Goal: Find specific page/section: Find specific page/section

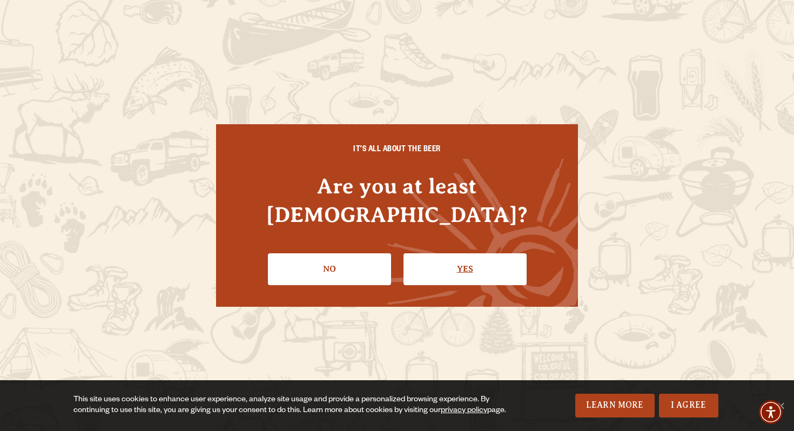
click at [473, 253] on link "Yes" at bounding box center [465, 268] width 123 height 31
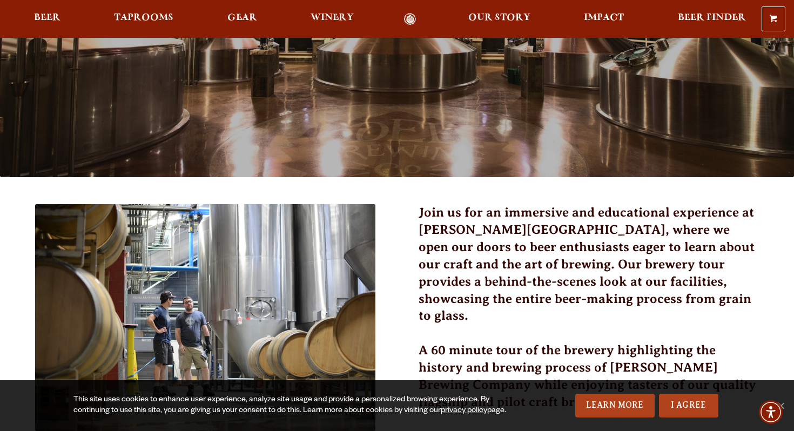
scroll to position [168, 0]
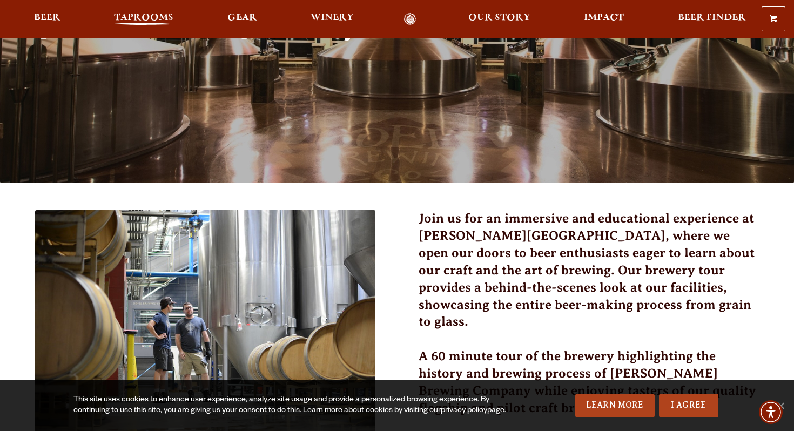
click at [129, 21] on span "Taprooms" at bounding box center [143, 18] width 59 height 9
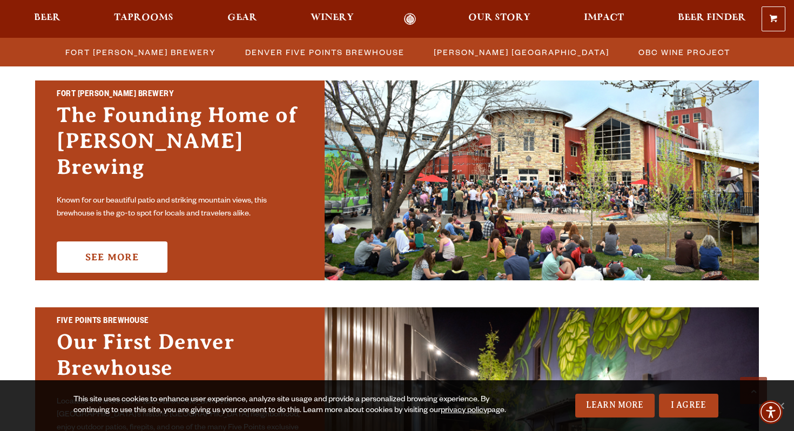
scroll to position [327, 0]
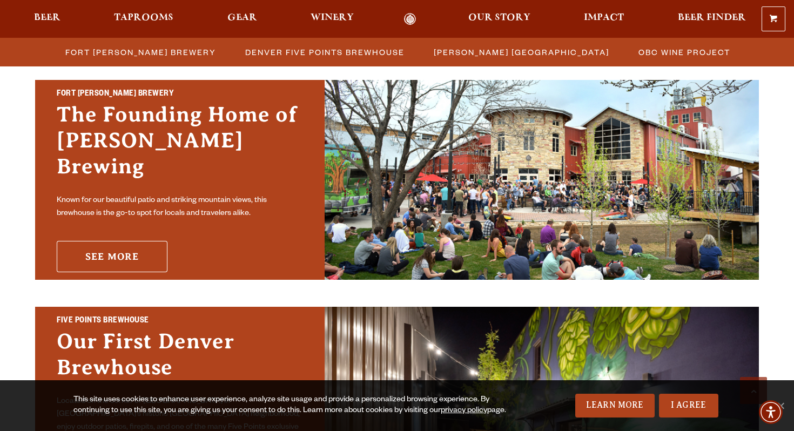
click at [96, 244] on link "See More" at bounding box center [112, 256] width 111 height 31
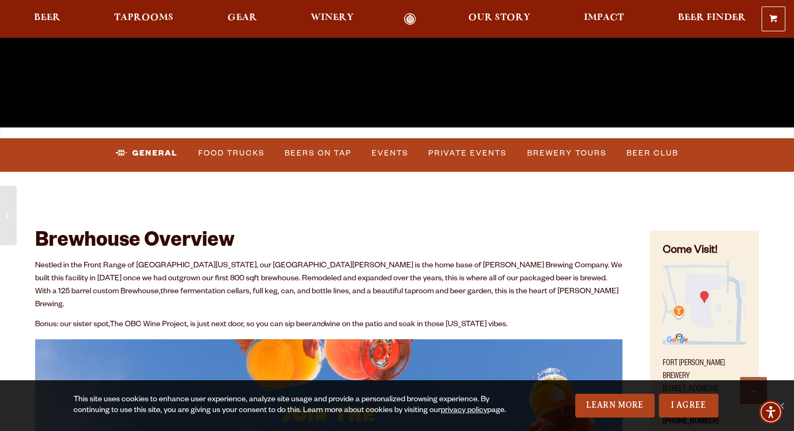
scroll to position [320, 0]
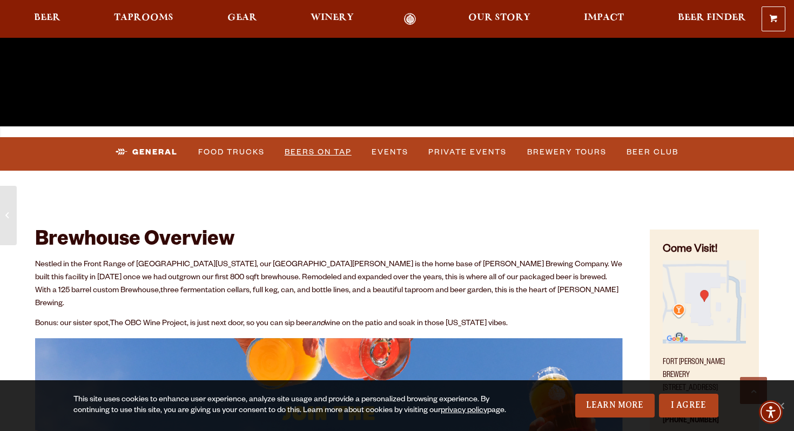
click at [318, 151] on link "Beers on Tap" at bounding box center [318, 152] width 76 height 25
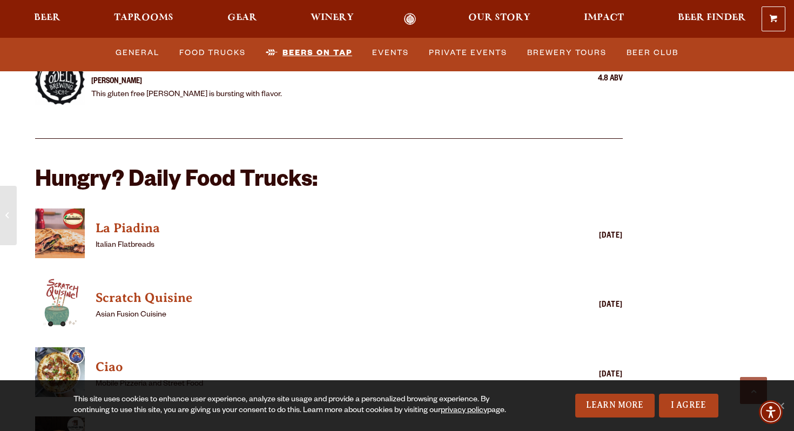
scroll to position [2494, 0]
